Goal: Find specific page/section: Find specific page/section

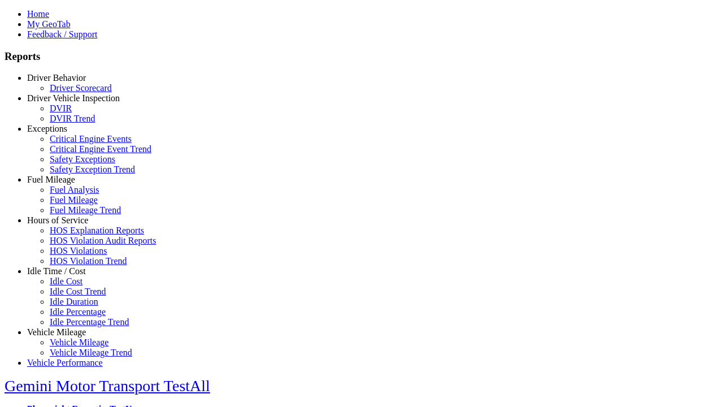
click at [65, 184] on link "Fuel Mileage" at bounding box center [51, 179] width 48 height 10
click at [73, 204] on link "Fuel Mileage" at bounding box center [74, 200] width 48 height 10
select select "**********"
type input "**********"
